Goal: Information Seeking & Learning: Find specific fact

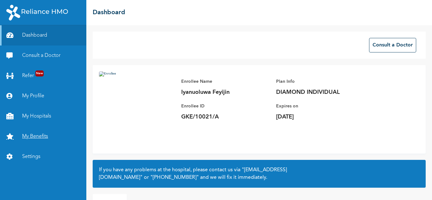
click at [33, 135] on link "My Benefits" at bounding box center [43, 137] width 86 height 20
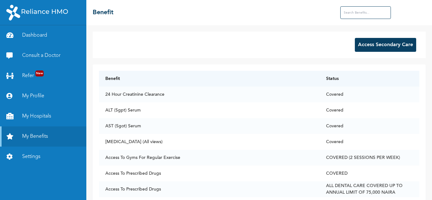
click at [375, 13] on input "text" at bounding box center [365, 12] width 51 height 13
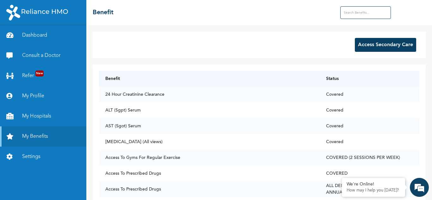
click at [367, 17] on input "text" at bounding box center [365, 12] width 51 height 13
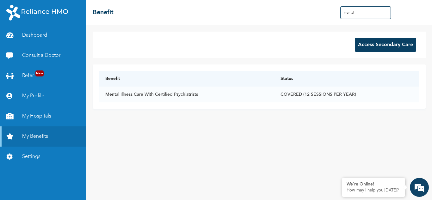
type input "mental"
click at [367, 12] on input "mental" at bounding box center [365, 12] width 51 height 13
drag, startPoint x: 137, startPoint y: 127, endPoint x: 106, endPoint y: 132, distance: 31.0
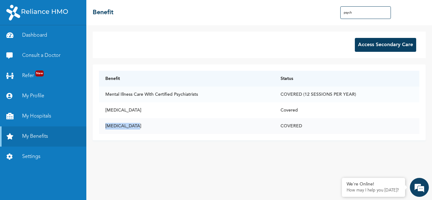
click at [106, 132] on td "[MEDICAL_DATA]" at bounding box center [186, 126] width 175 height 16
copy td "[MEDICAL_DATA]"
click at [347, 9] on input "psych" at bounding box center [365, 12] width 51 height 13
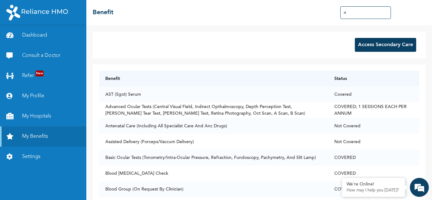
type input "s"
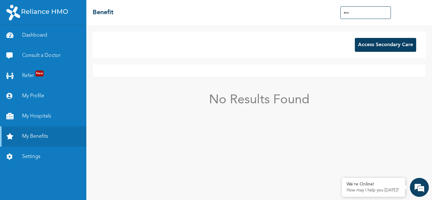
type input "anx"
